Goal: Find specific page/section: Find specific page/section

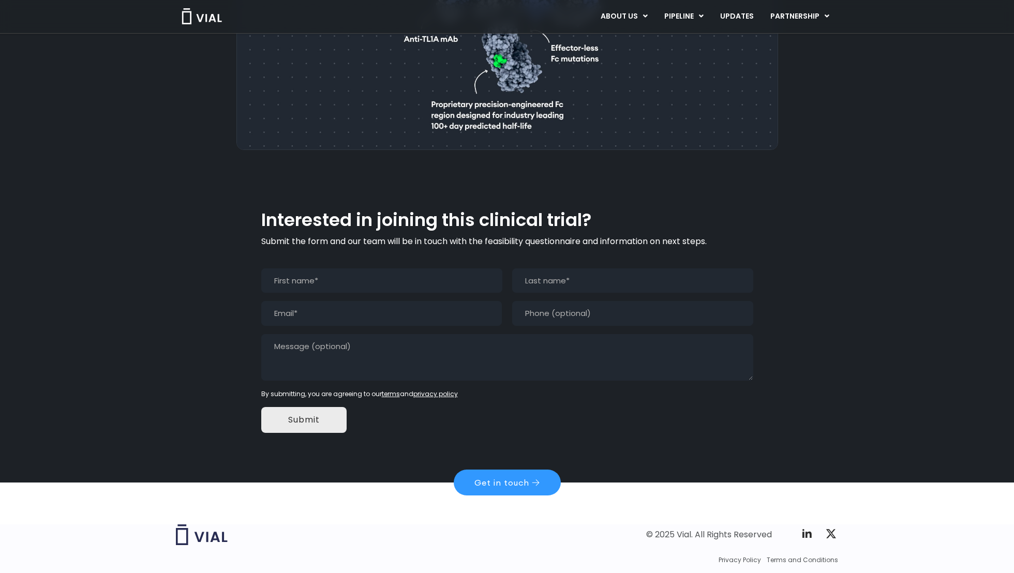
scroll to position [845, 0]
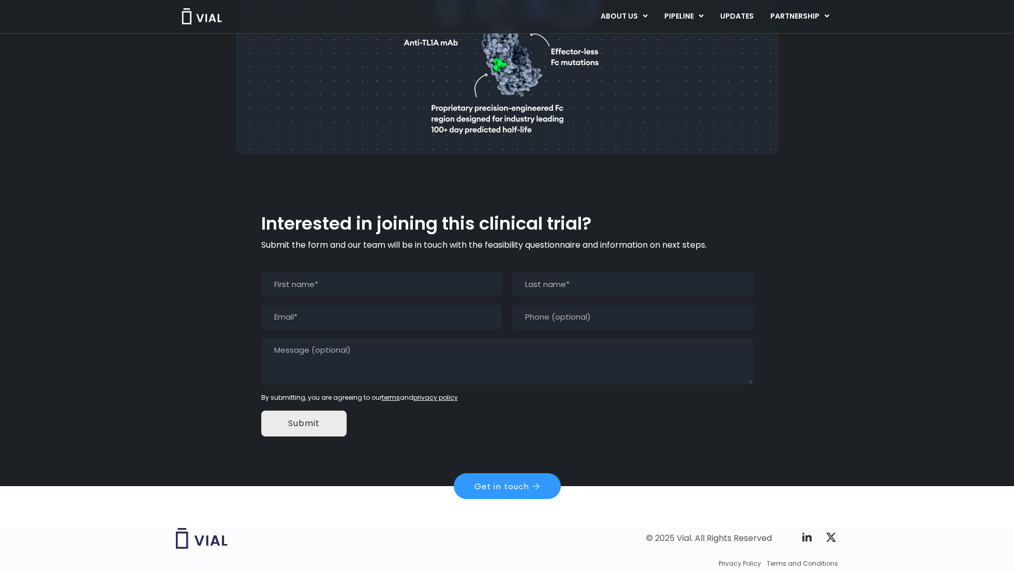
scroll to position [845, 0]
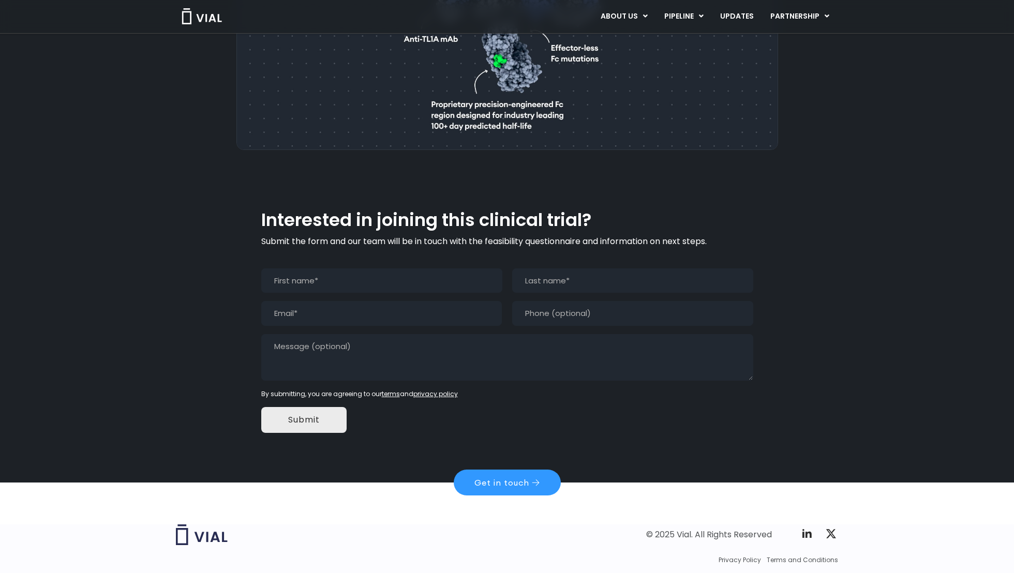
scroll to position [845, 0]
